Goal: Information Seeking & Learning: Learn about a topic

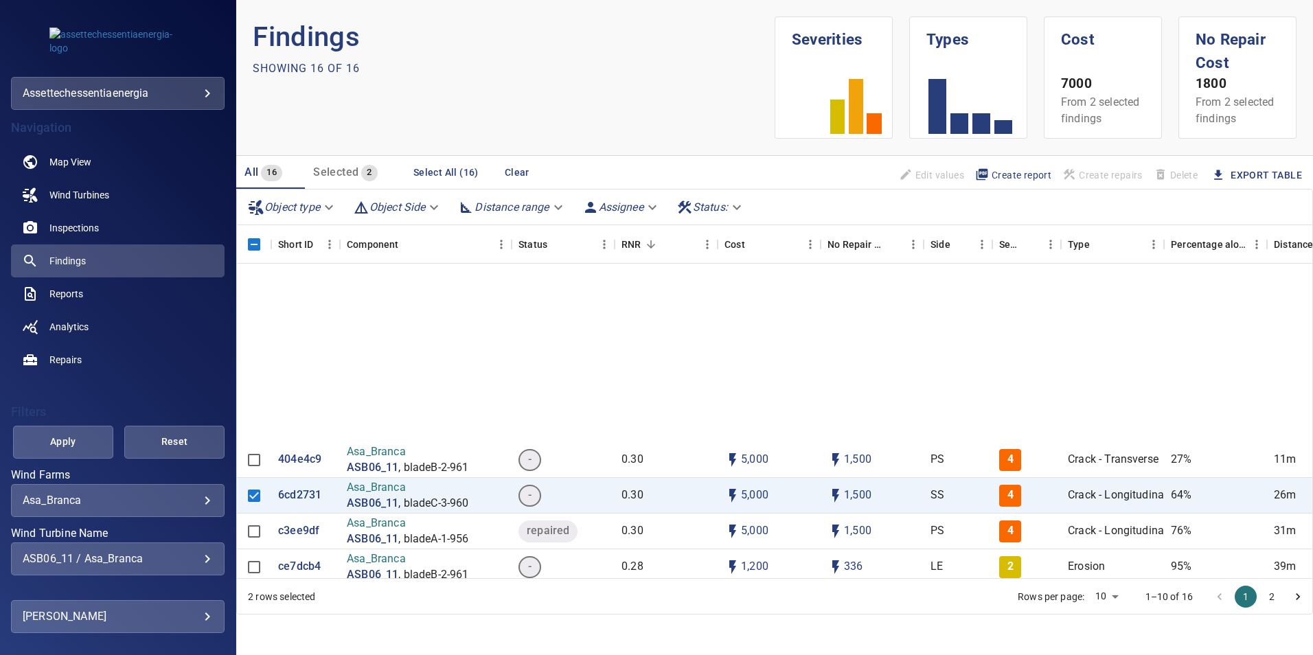
scroll to position [267, 0]
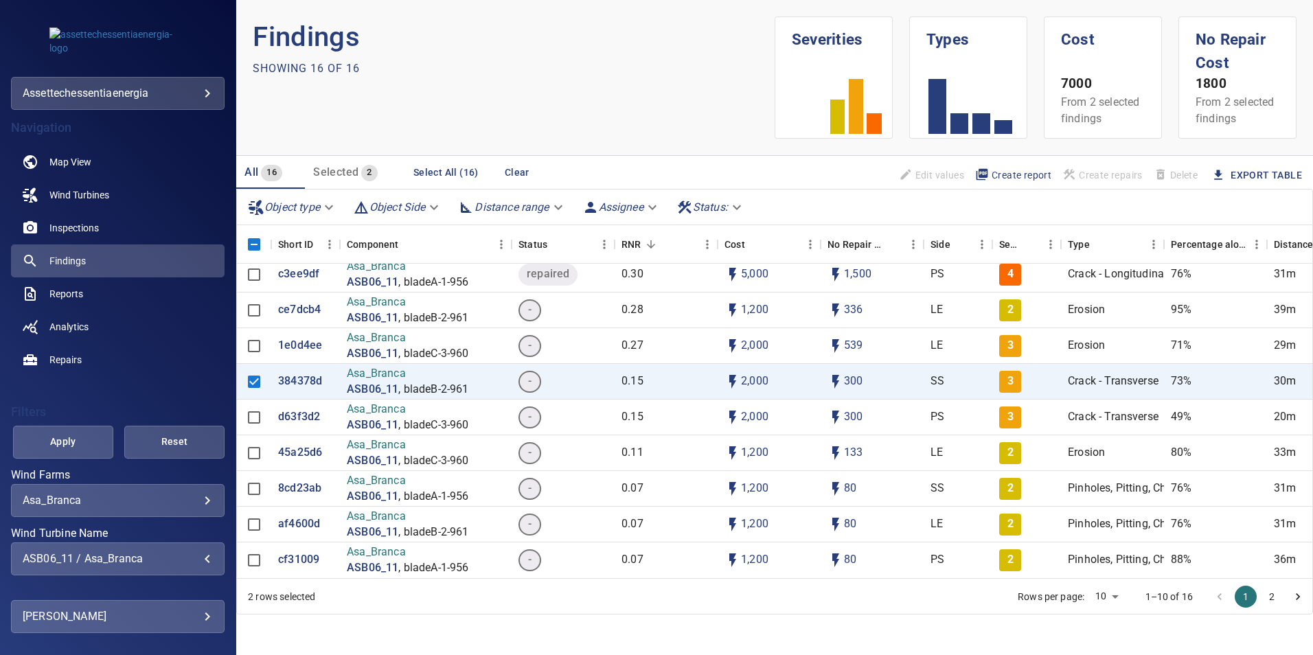
click at [198, 559] on div "ASB06_11 / Asa_Branca" at bounding box center [118, 558] width 190 height 13
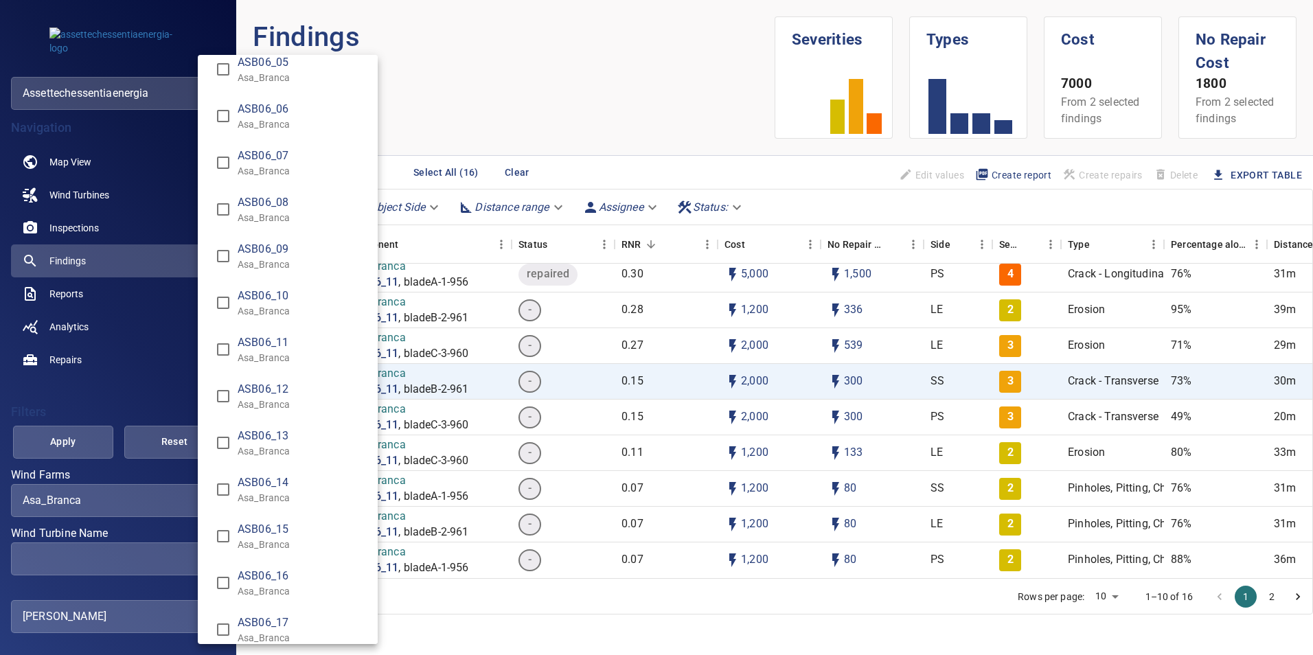
scroll to position [0, 0]
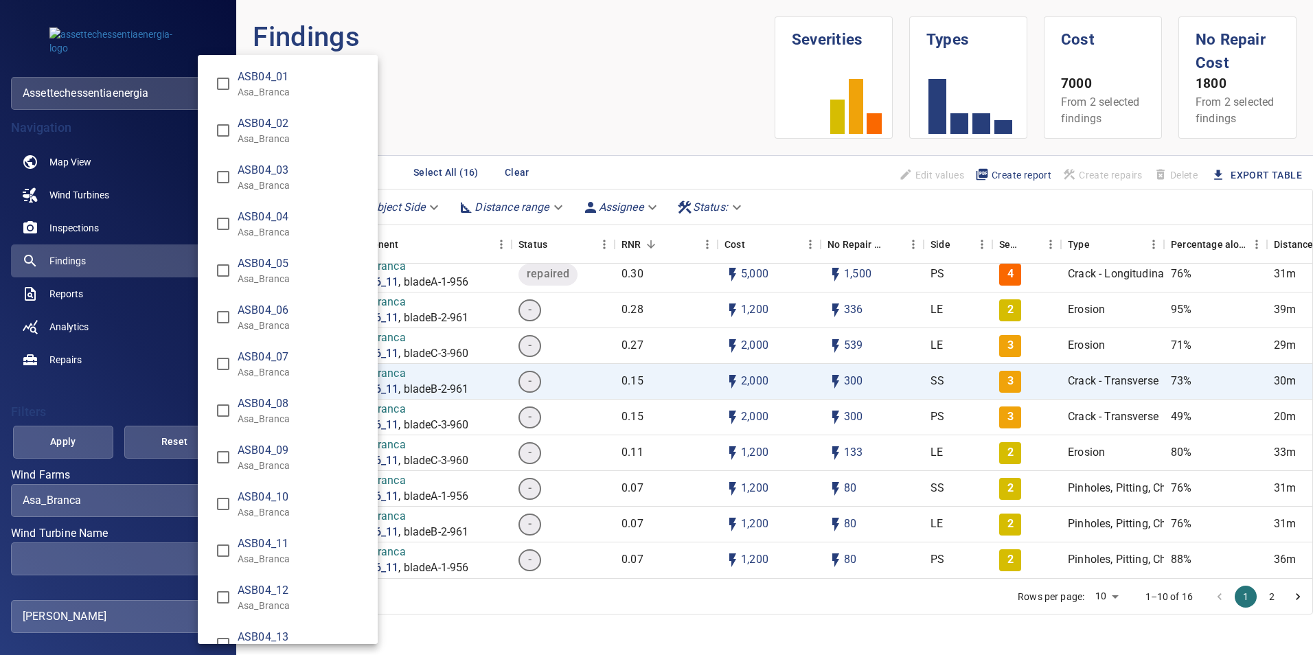
click at [152, 496] on div "Wind Turbine Name" at bounding box center [656, 327] width 1313 height 655
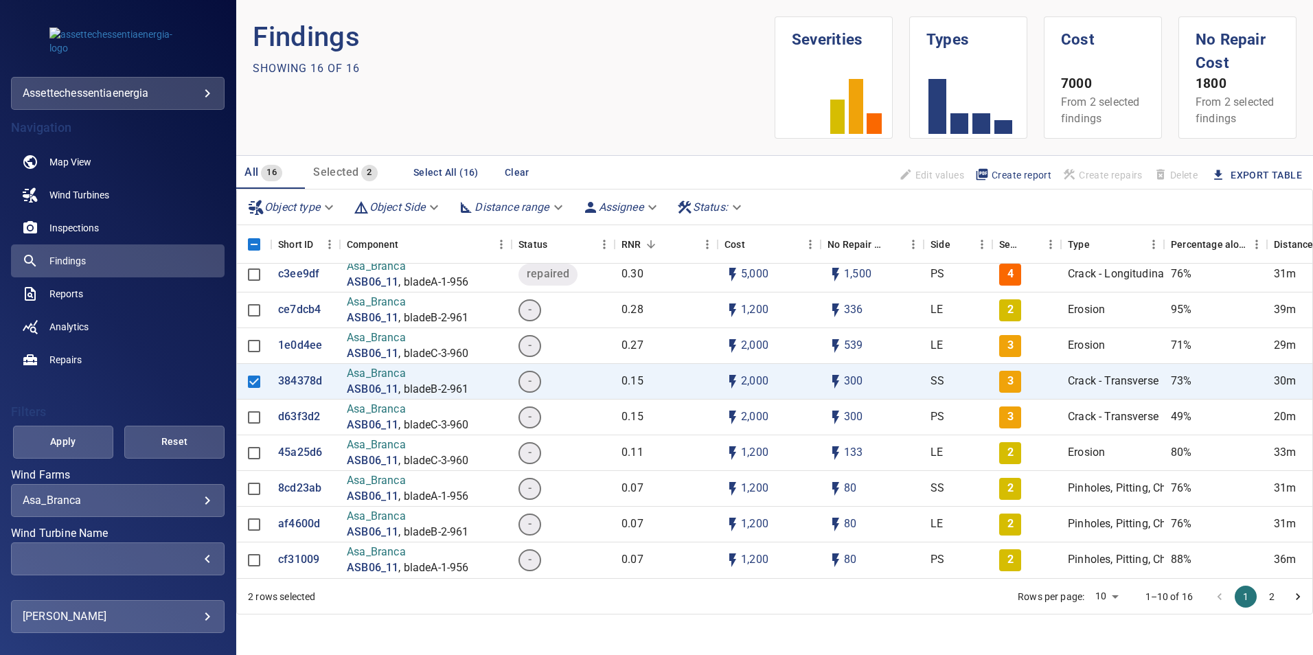
click at [195, 500] on body "**********" at bounding box center [656, 327] width 1313 height 655
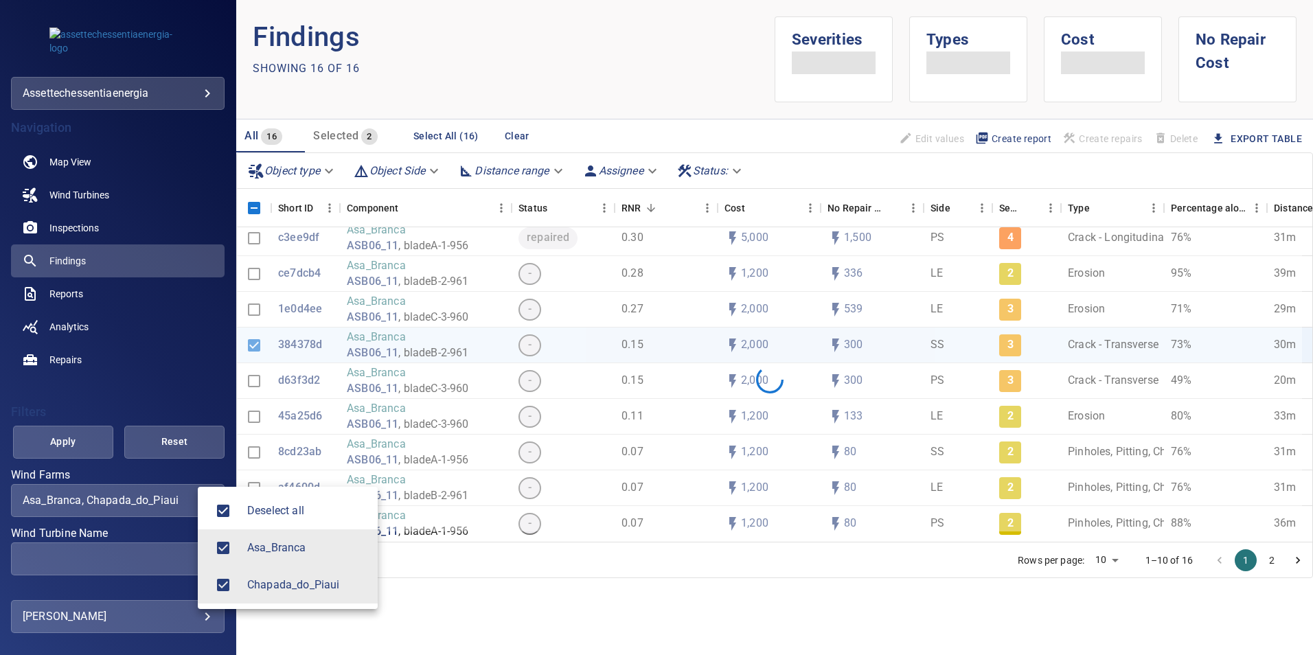
type input "**********"
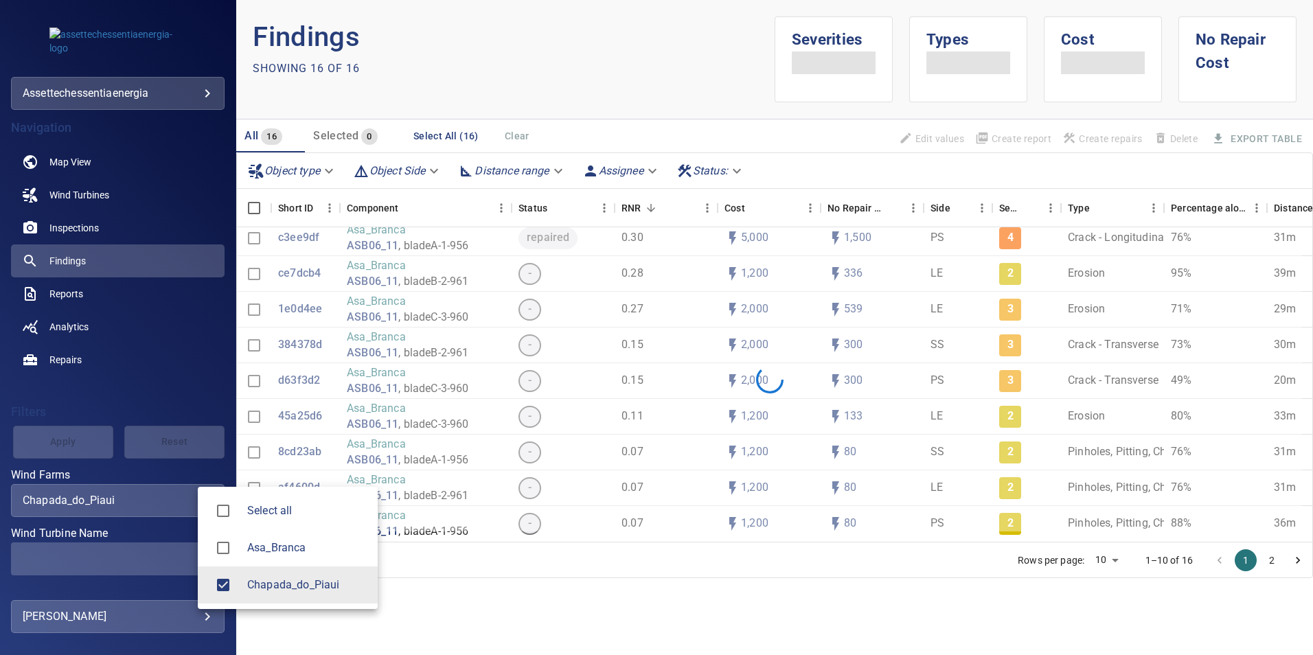
click at [145, 545] on div at bounding box center [656, 327] width 1313 height 655
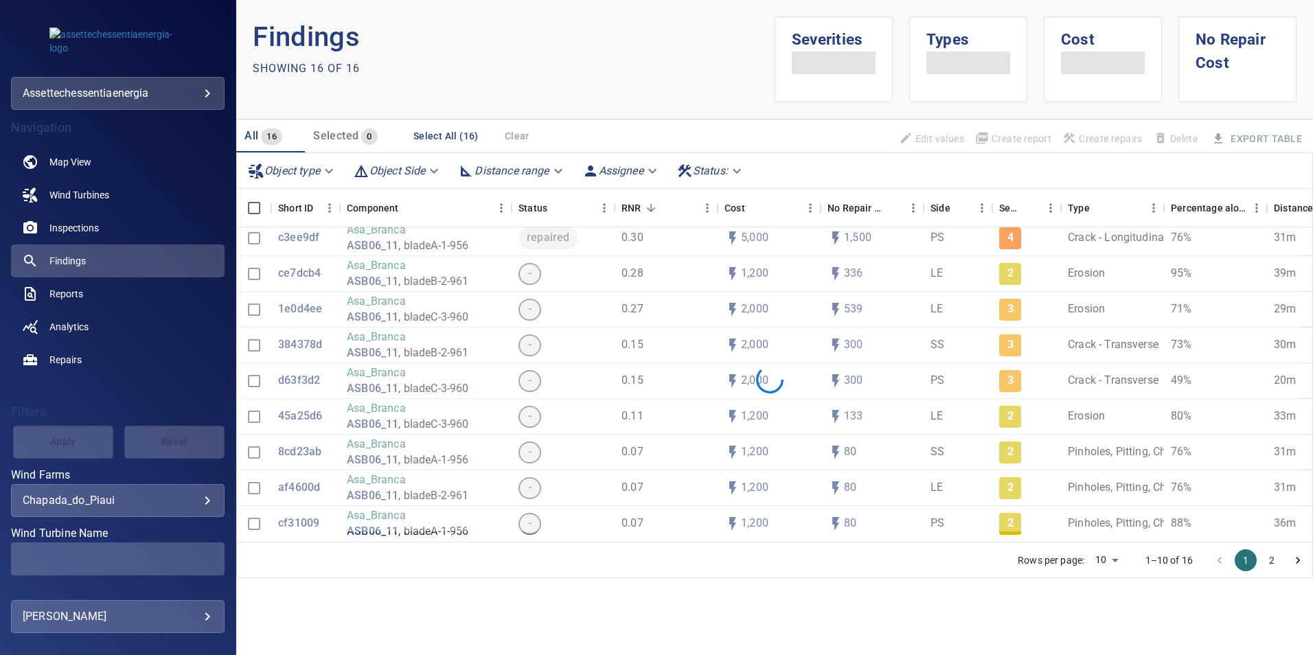
click at [65, 441] on div "Apply Reset" at bounding box center [118, 442] width 214 height 33
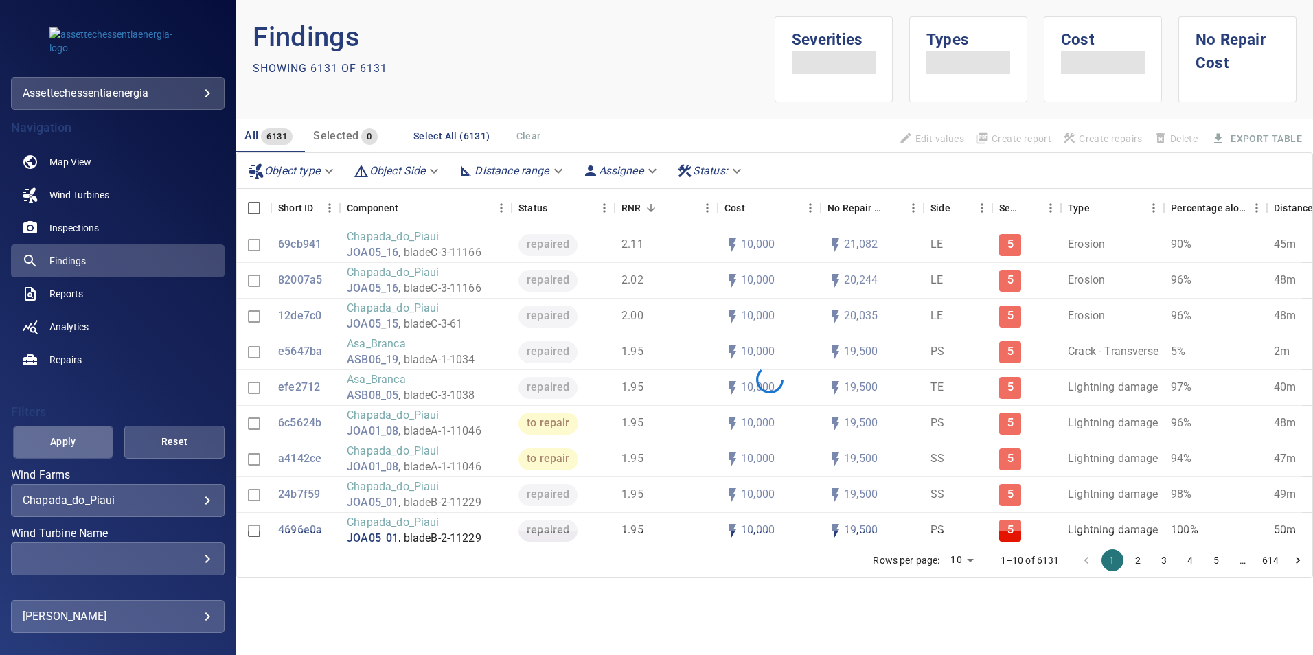
click at [73, 440] on span "Apply" at bounding box center [63, 441] width 66 height 17
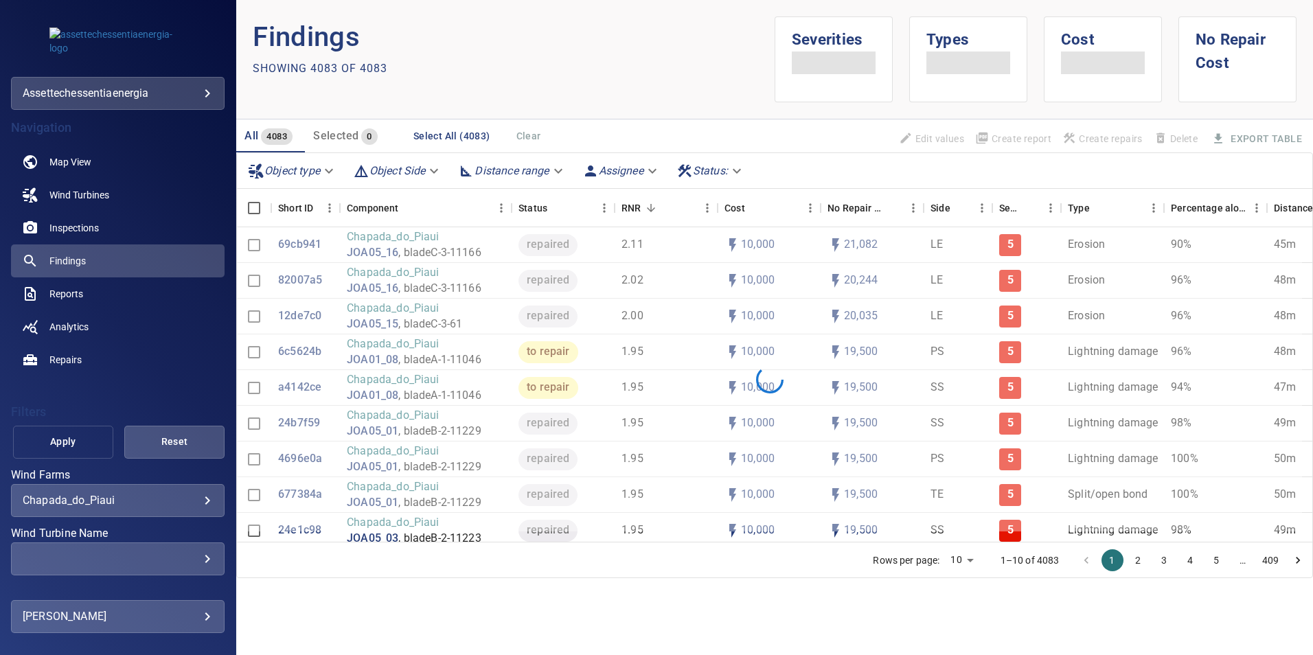
click at [80, 446] on span "Apply" at bounding box center [63, 441] width 66 height 17
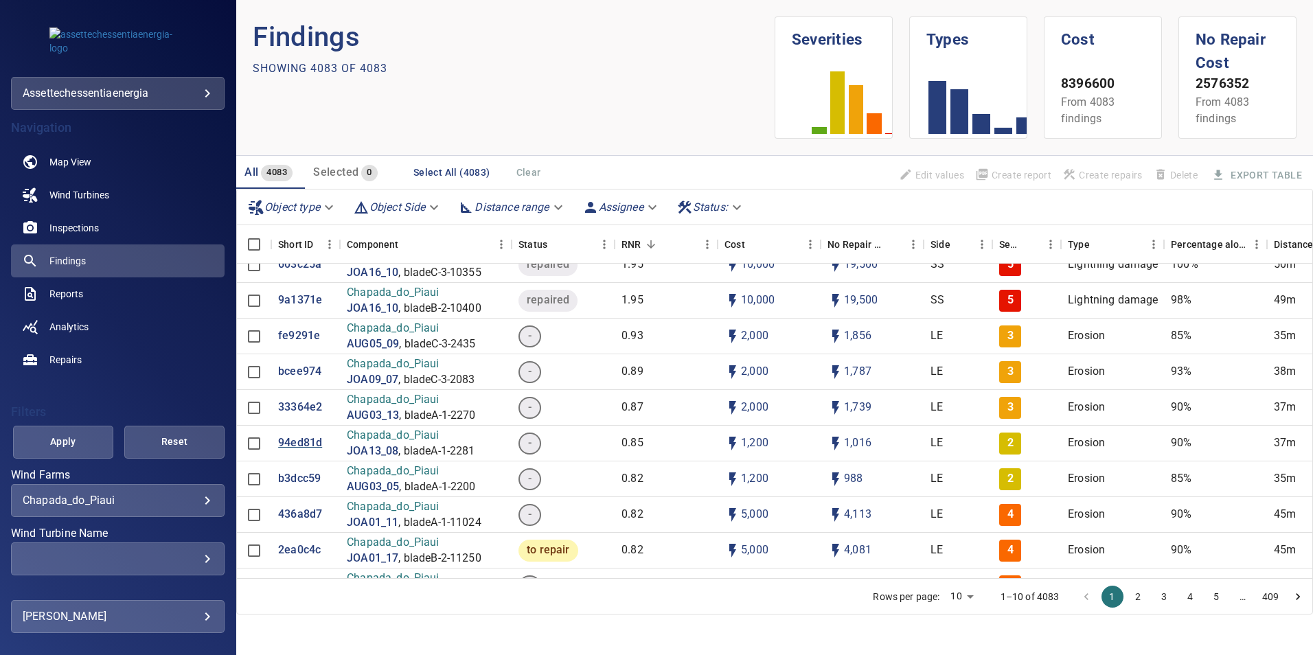
scroll to position [549, 0]
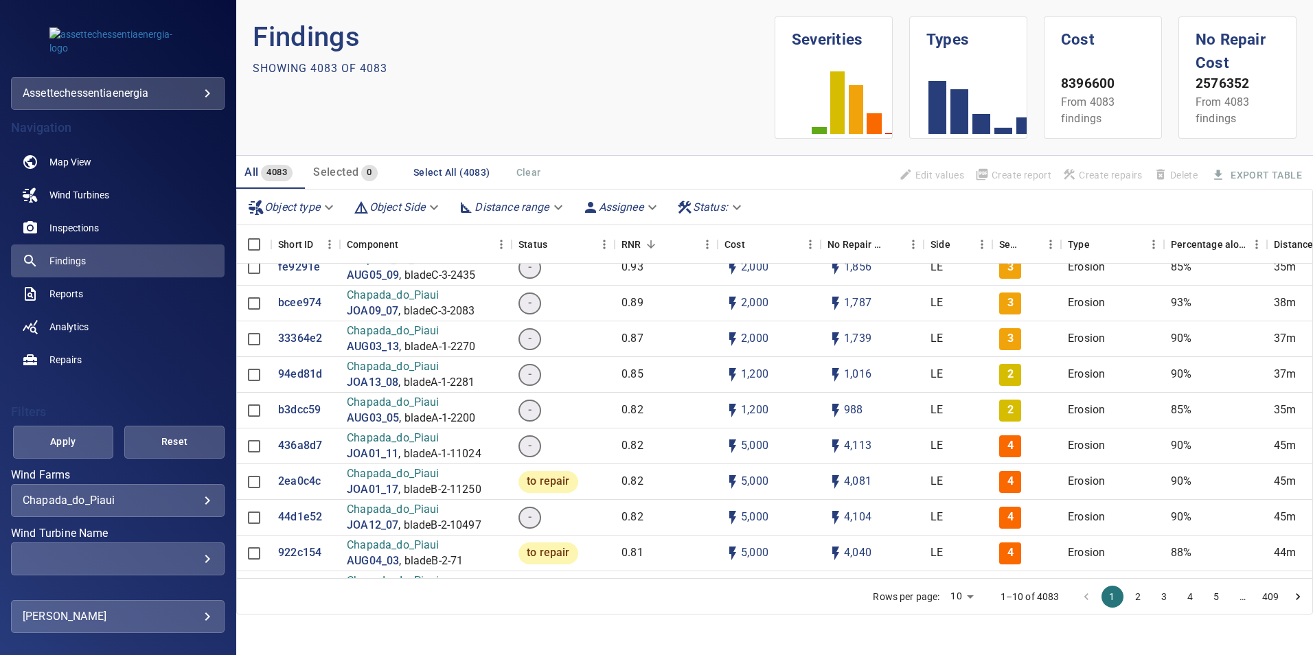
click at [194, 558] on div "​" at bounding box center [118, 558] width 190 height 13
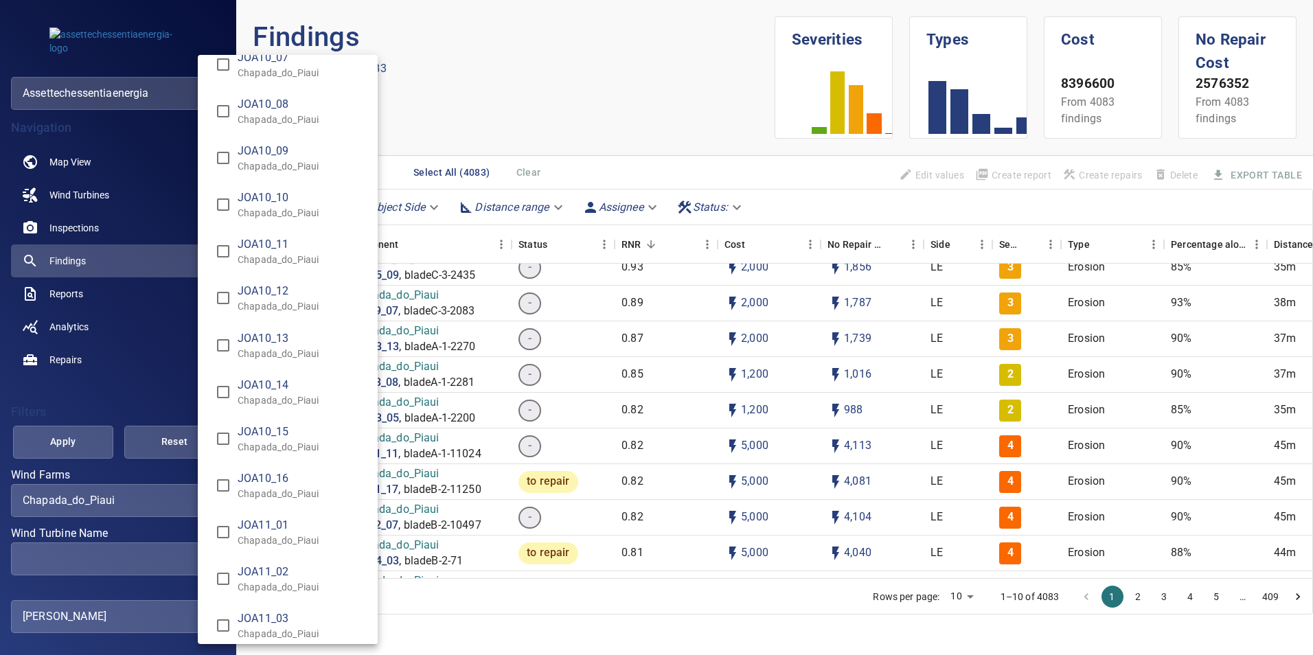
scroll to position [7279, 0]
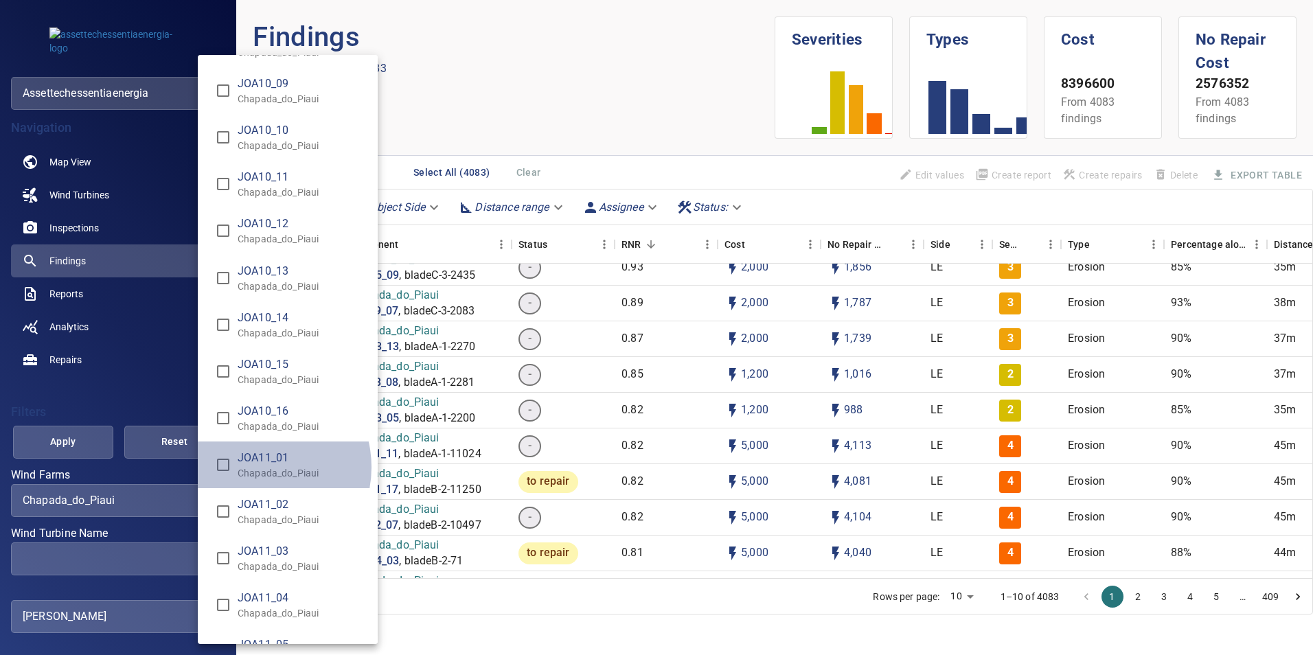
click at [255, 468] on p "Chapada_do_Piaui" at bounding box center [302, 473] width 129 height 14
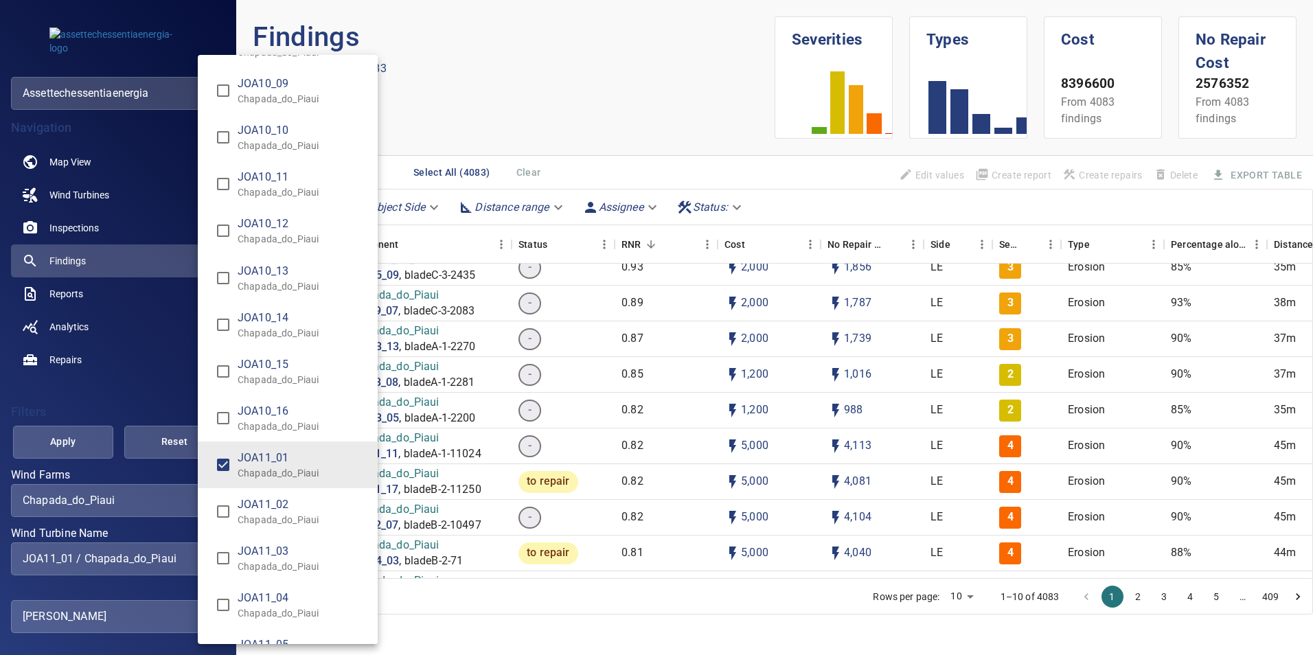
type input "**********"
click at [82, 442] on div "Wind Turbine Name" at bounding box center [656, 327] width 1313 height 655
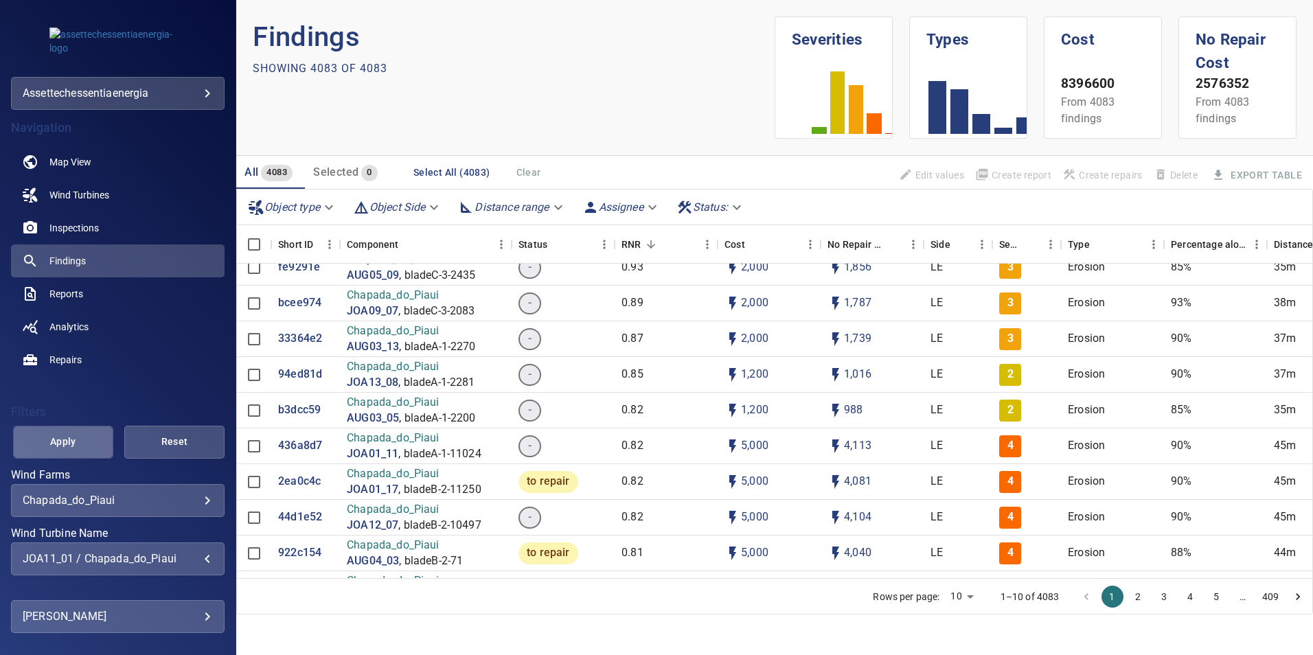
click at [73, 444] on span "Apply" at bounding box center [63, 441] width 66 height 17
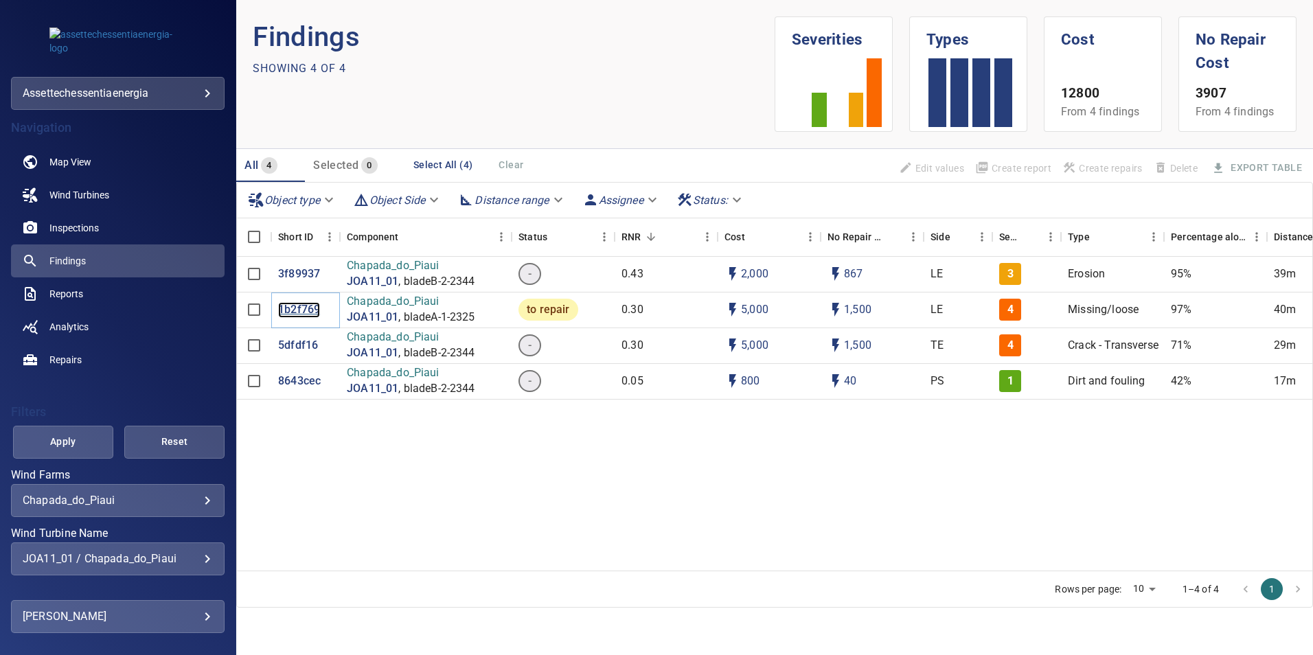
click at [300, 307] on p "1b2f769" at bounding box center [299, 310] width 42 height 16
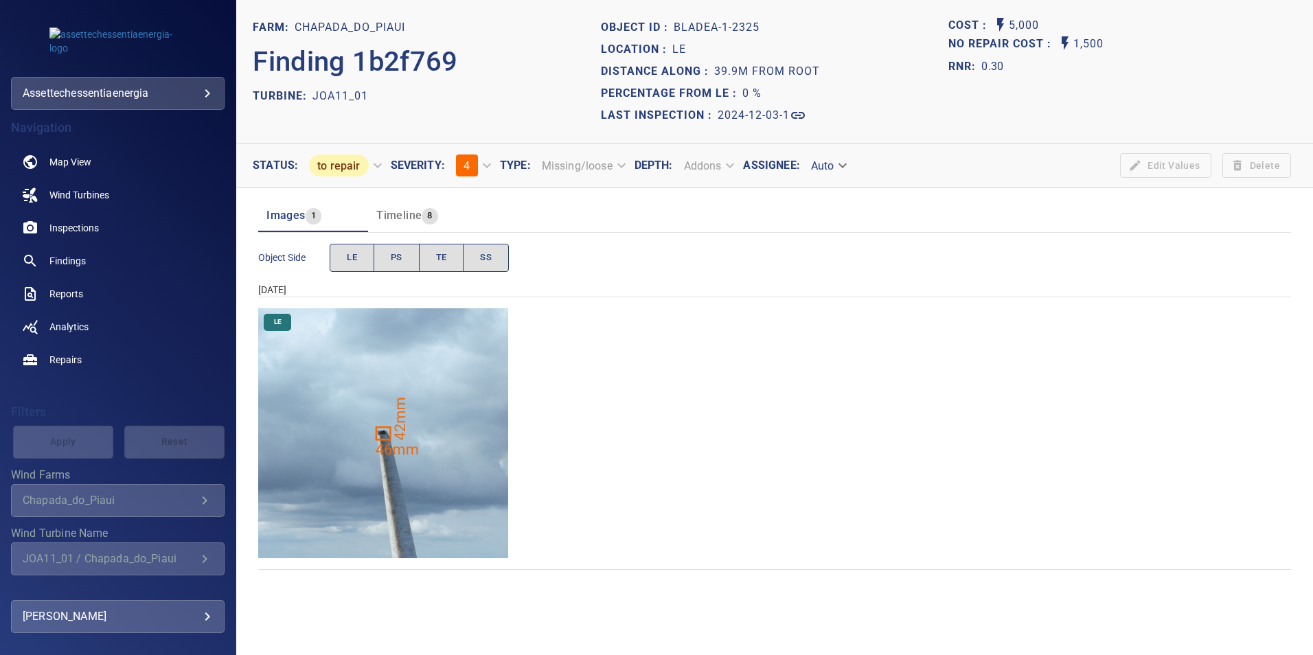
click at [429, 432] on img "Chapada_do_Piaui/JOA11_01/2024-12-03-1/2024-12-03-1/image19wp19.jpg" at bounding box center [383, 433] width 250 height 250
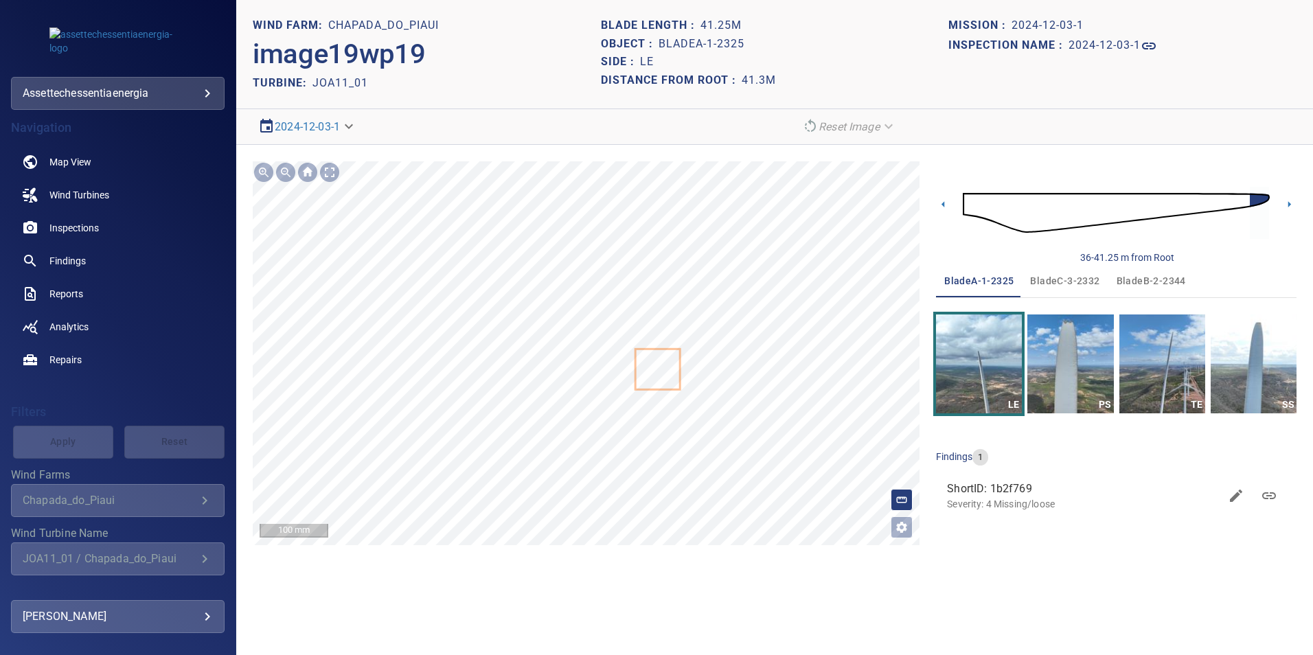
click at [663, 560] on div "**********" at bounding box center [774, 353] width 1077 height 417
click at [1071, 361] on img "button" at bounding box center [1070, 364] width 86 height 99
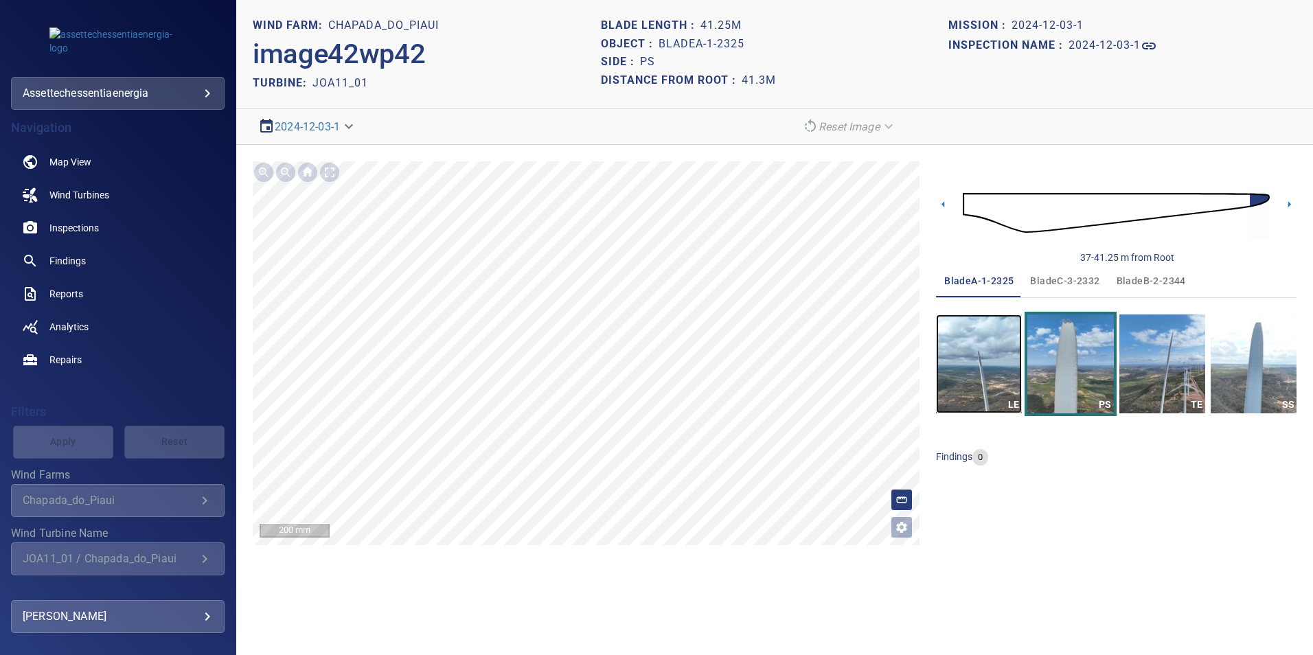
click at [995, 339] on img "button" at bounding box center [979, 364] width 86 height 99
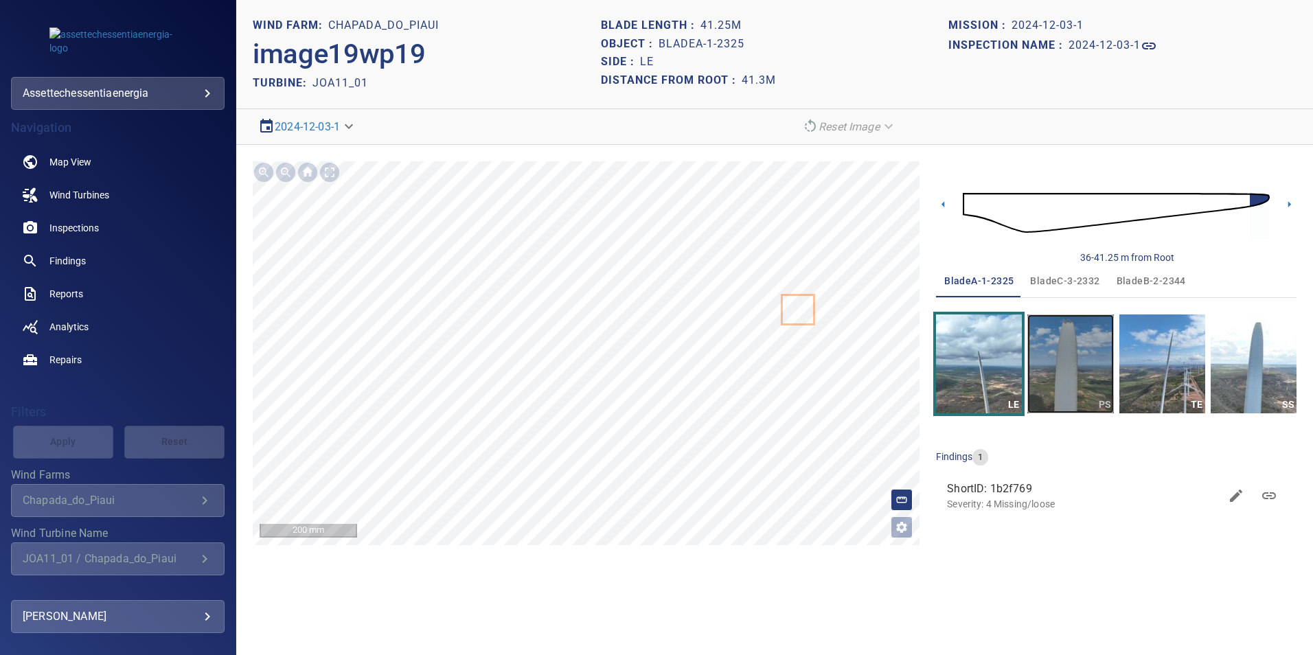
click at [1079, 354] on img "button" at bounding box center [1070, 364] width 86 height 99
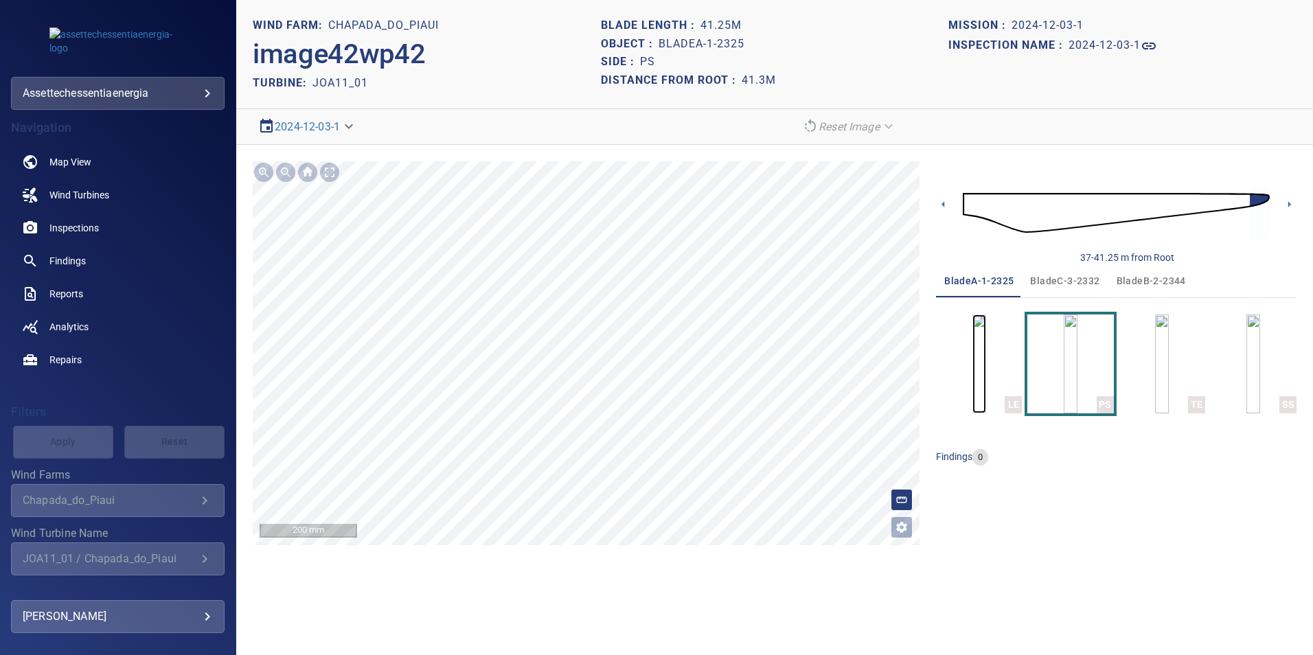
click at [986, 377] on img "button" at bounding box center [979, 364] width 14 height 99
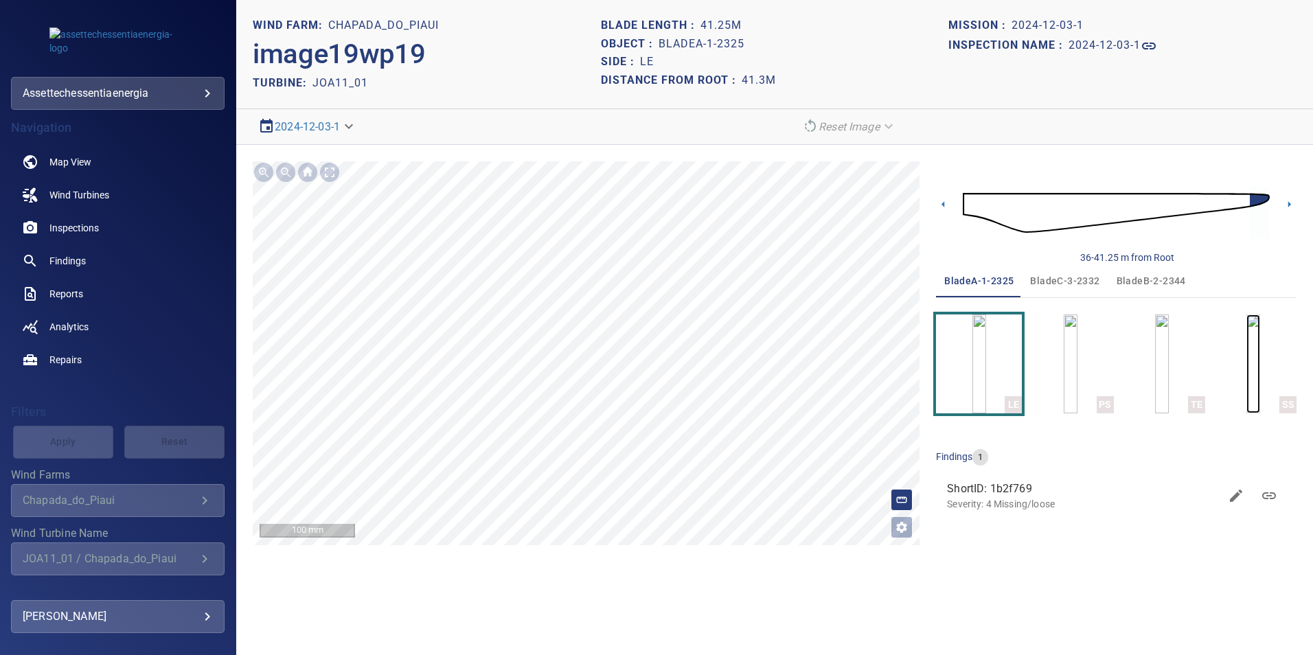
click at [1260, 351] on img "button" at bounding box center [1253, 364] width 14 height 99
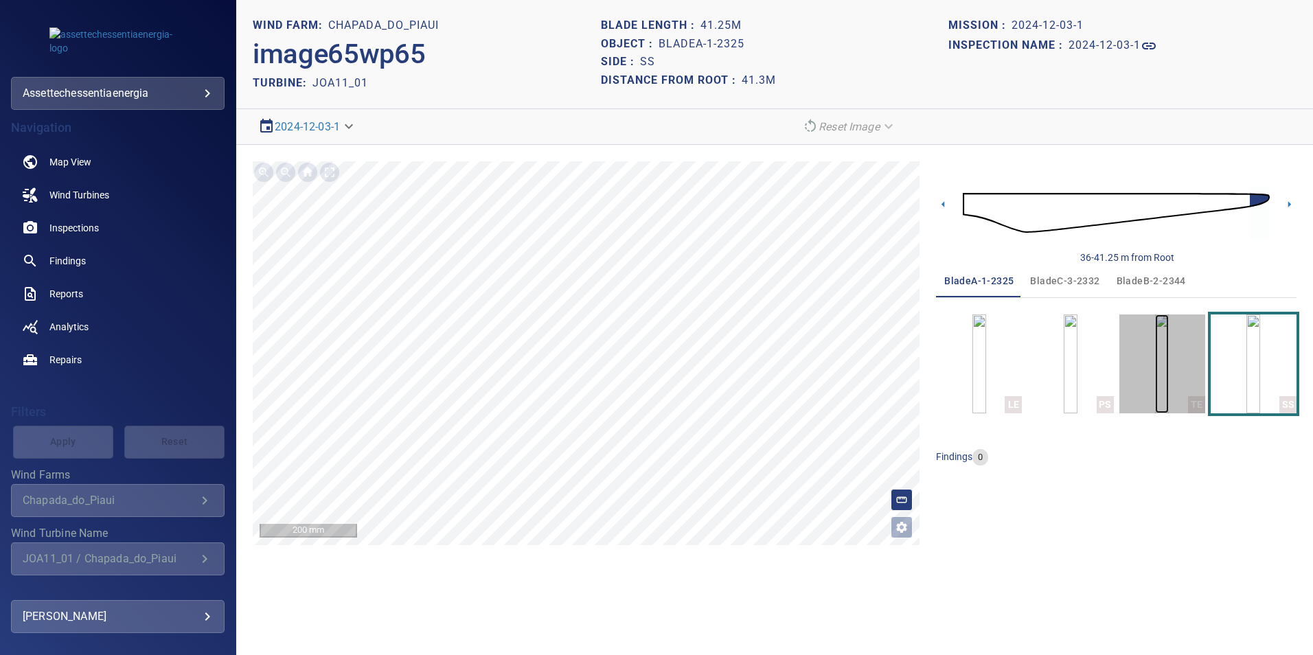
click at [1169, 363] on img "button" at bounding box center [1162, 364] width 14 height 99
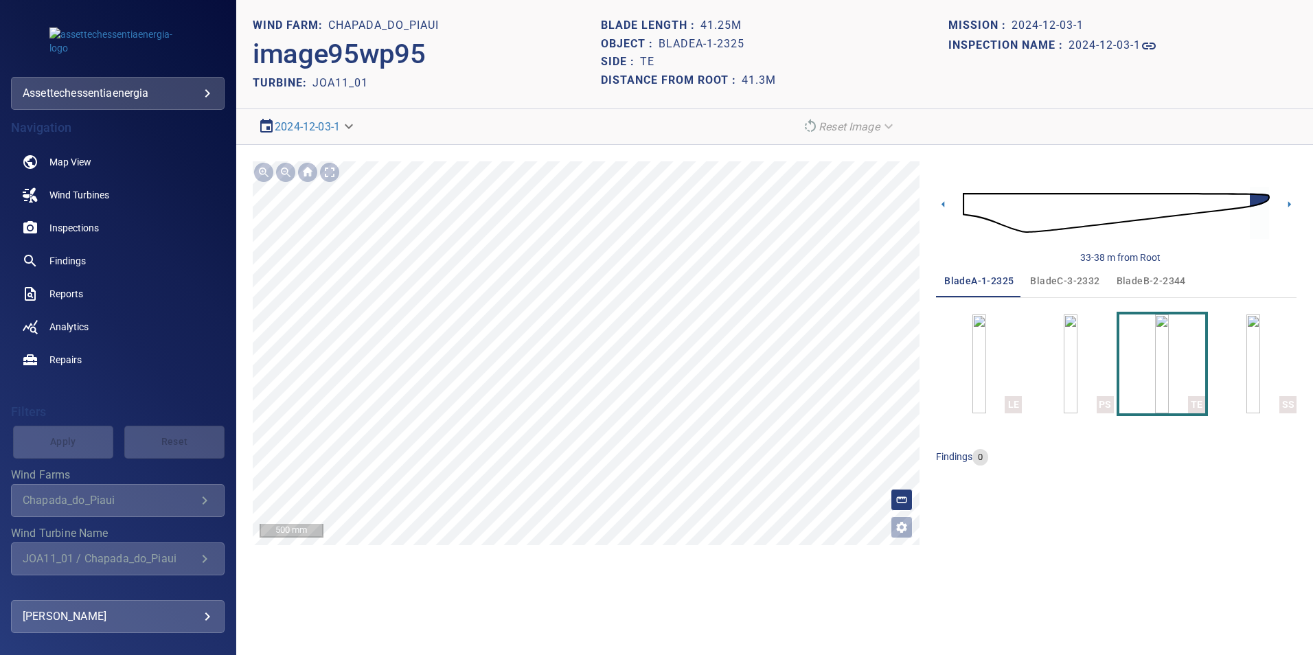
click at [1066, 281] on span "bladeC-3-2332" at bounding box center [1064, 281] width 69 height 17
